Goal: Task Accomplishment & Management: Manage account settings

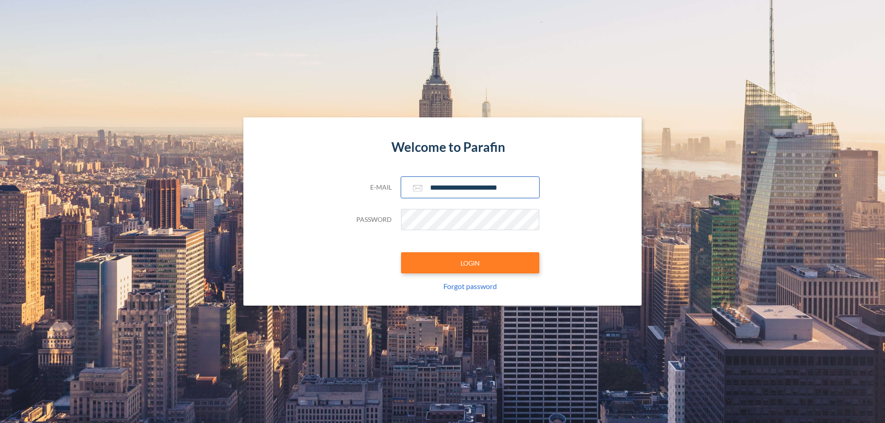
type input "**********"
click at [470, 263] on button "LOGIN" at bounding box center [470, 262] width 138 height 21
